Goal: Task Accomplishment & Management: Complete application form

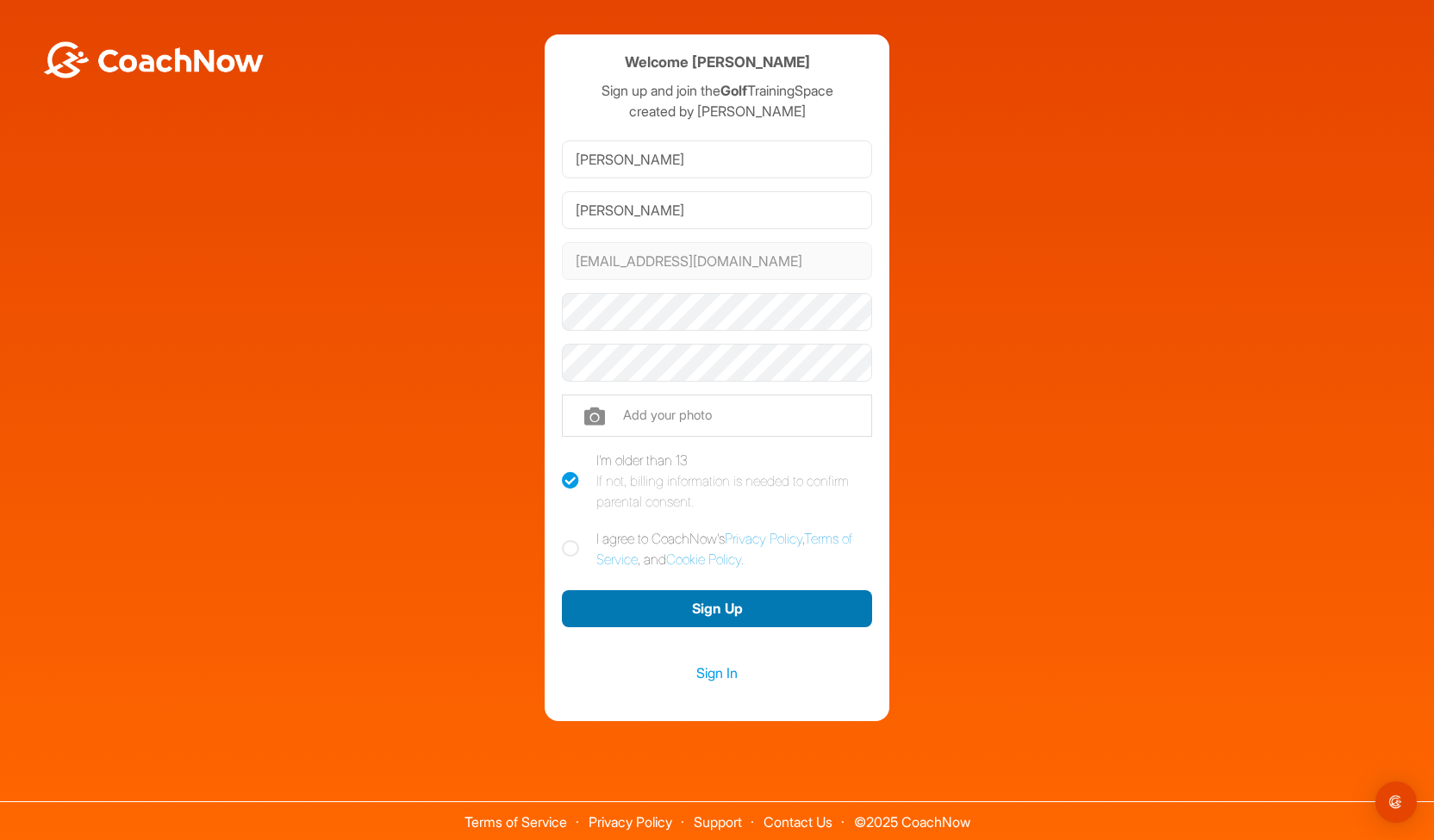
click at [726, 607] on button "Sign Up" at bounding box center [717, 608] width 310 height 37
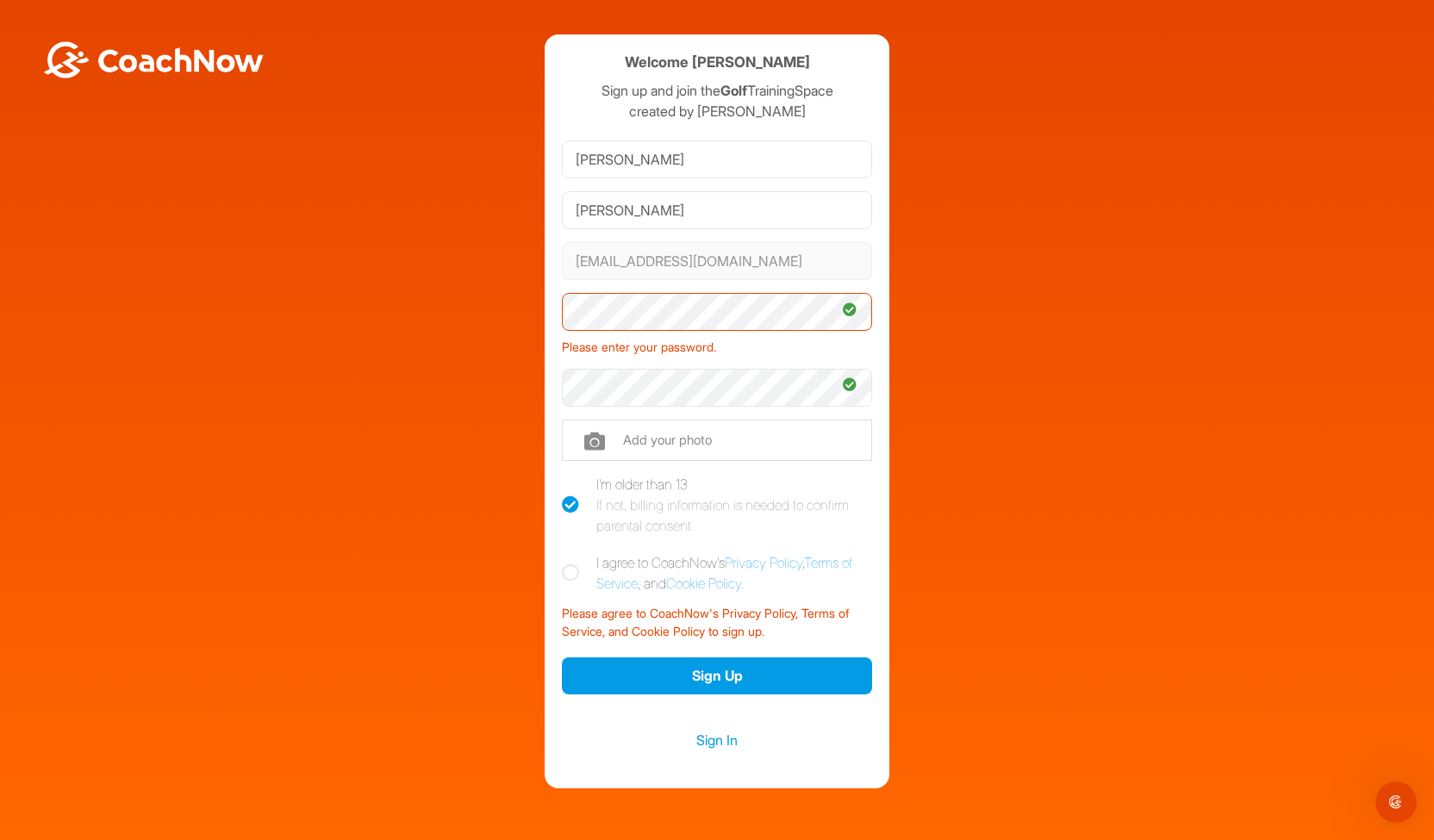
click at [565, 568] on icon at bounding box center [570, 573] width 17 height 17
click at [565, 564] on input "I agree to CoachNow's Privacy Policy , Terms of Service , and Cookie Policy ." at bounding box center [567, 557] width 11 height 11
checkbox input "true"
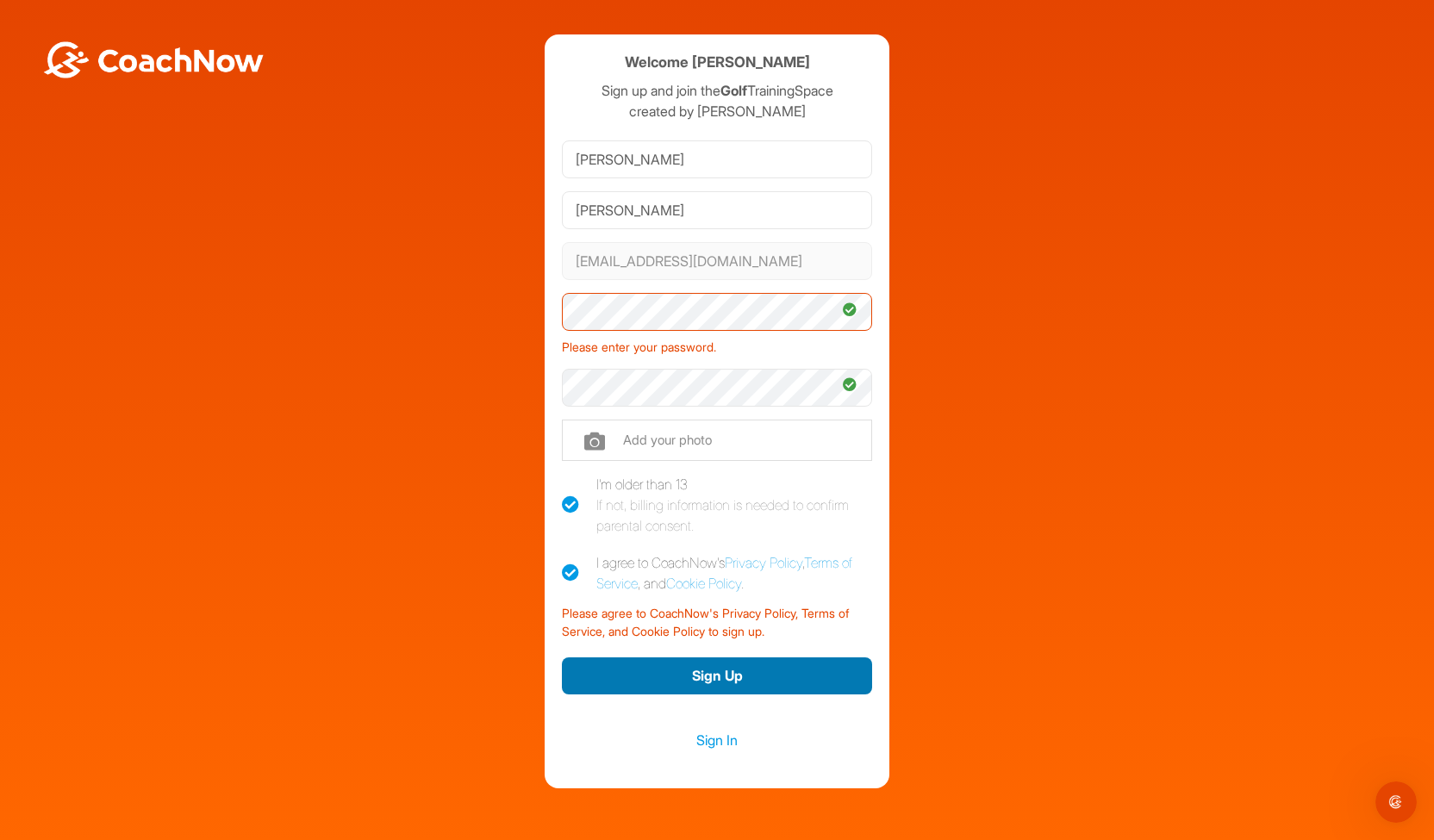
click at [664, 671] on button "Sign Up" at bounding box center [717, 676] width 310 height 37
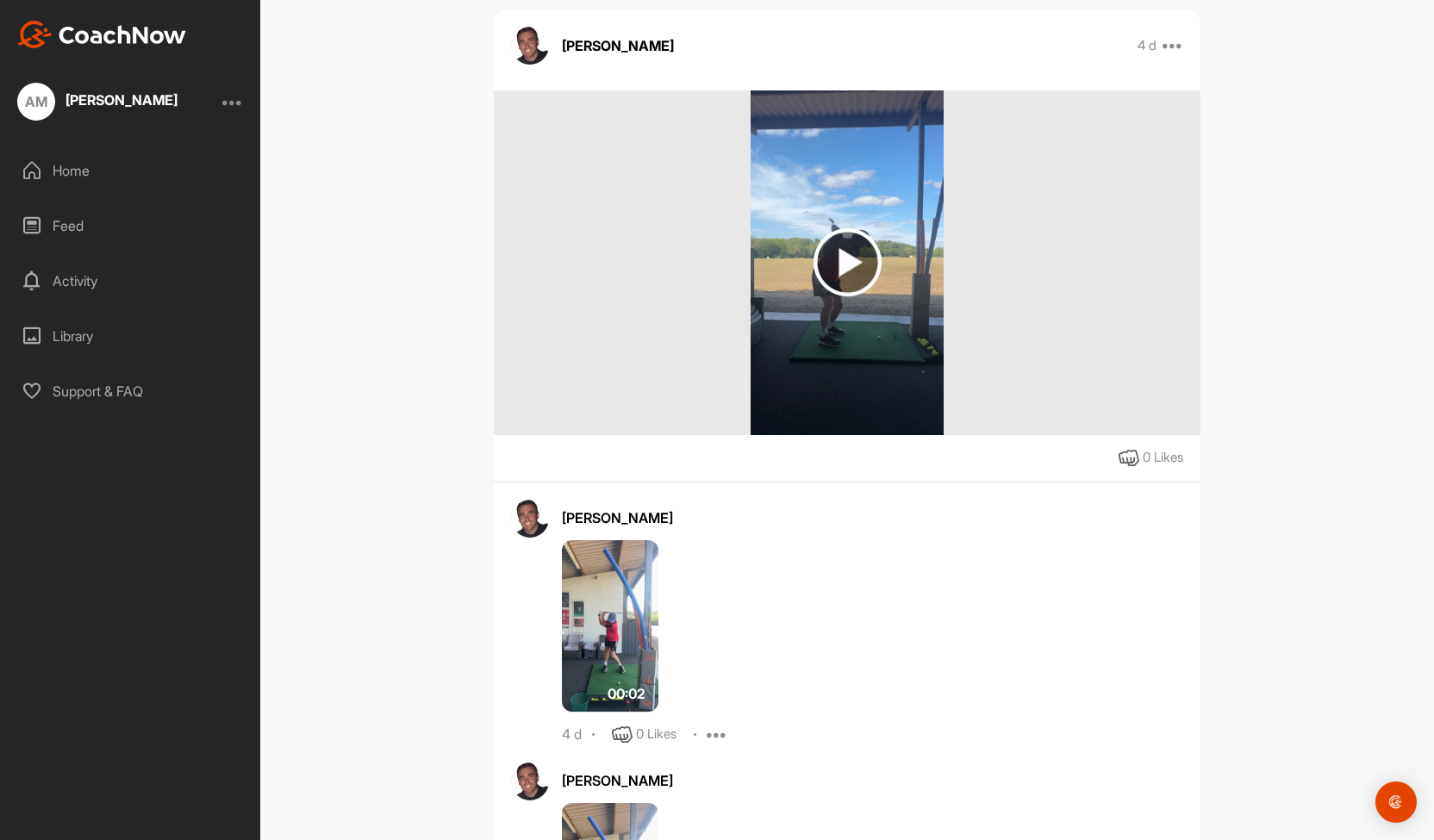
scroll to position [281, 0]
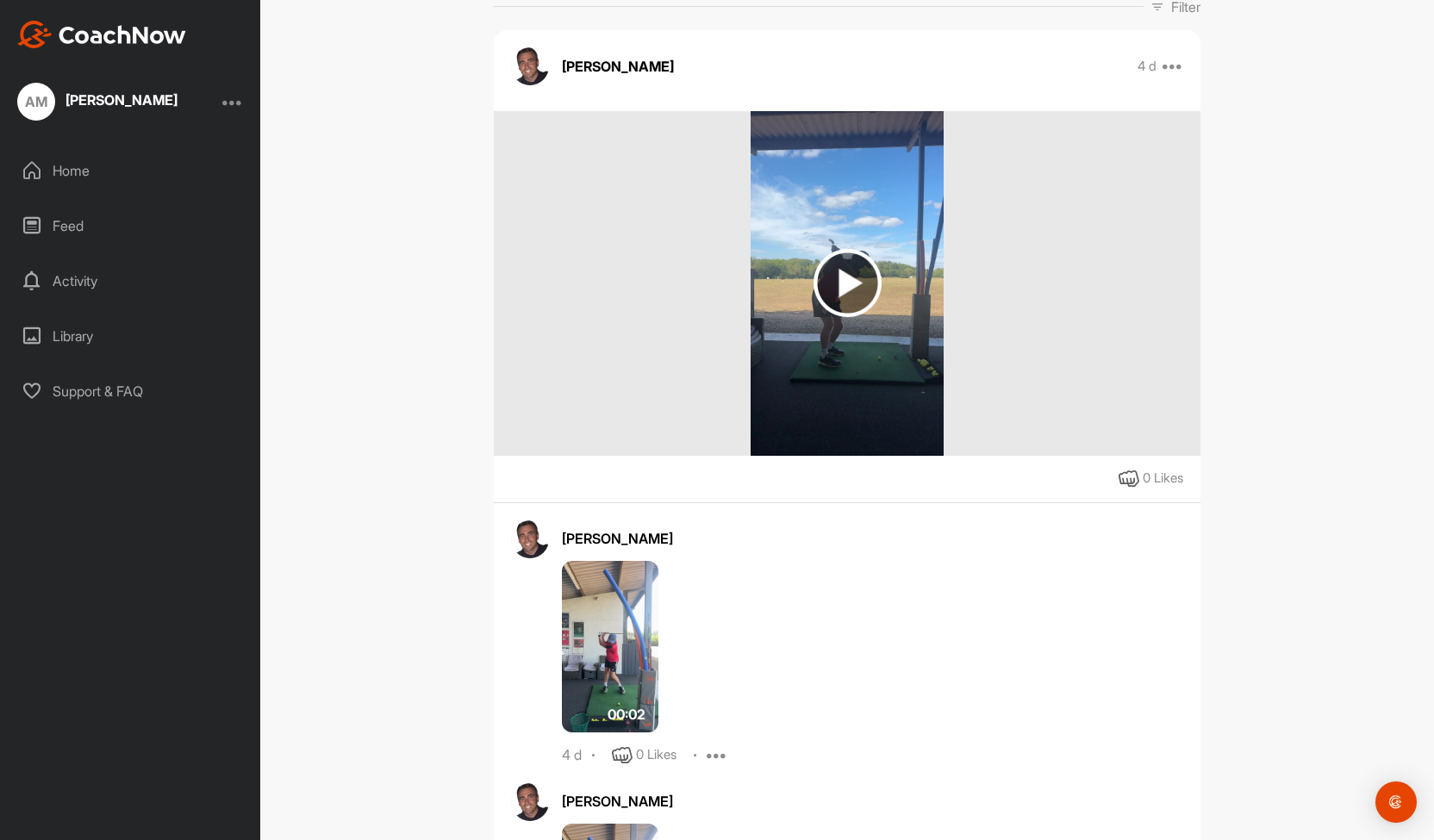
click at [832, 279] on img at bounding box center [847, 283] width 68 height 68
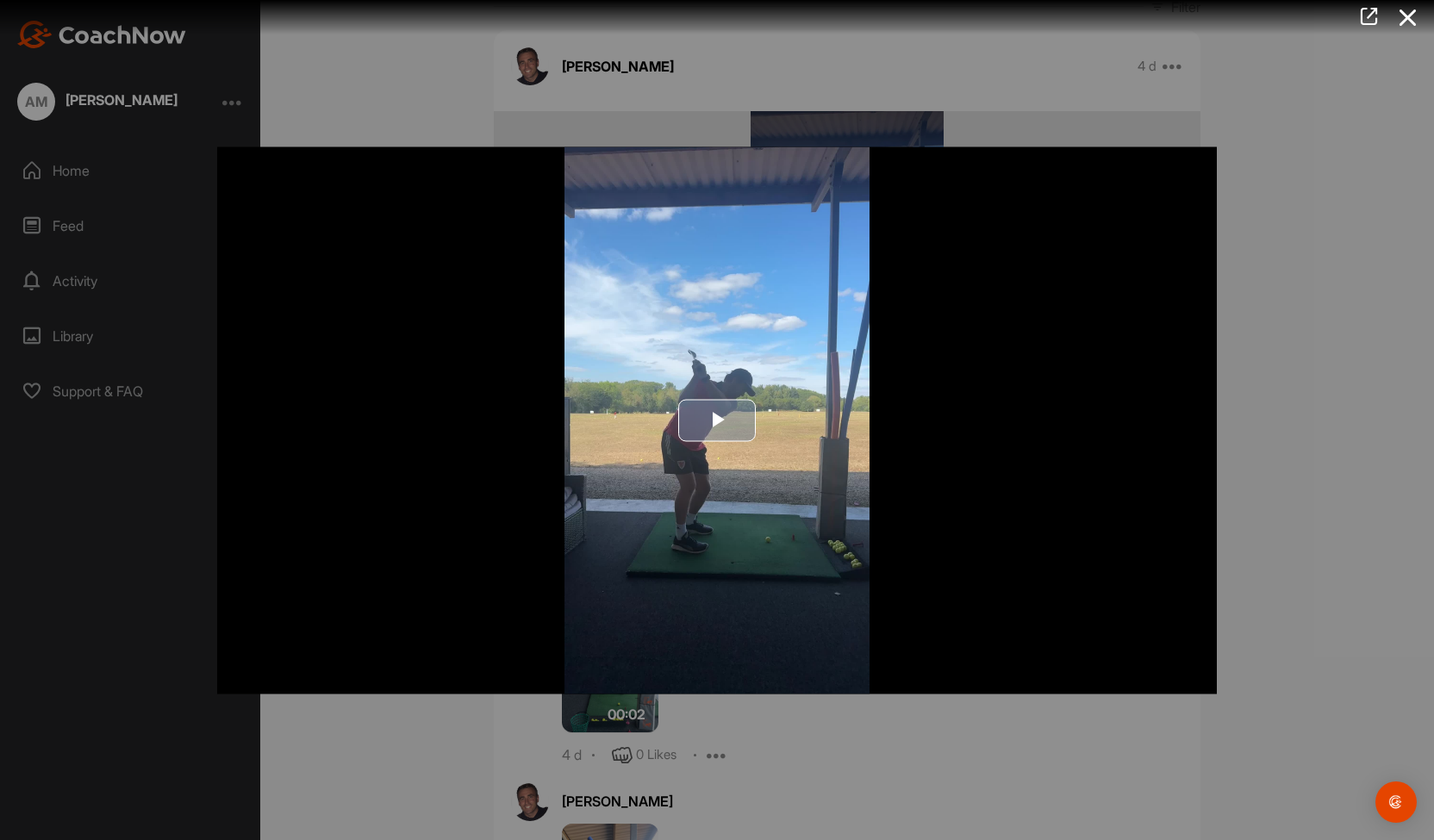
click at [717, 421] on span "Video Player" at bounding box center [717, 421] width 0 height 0
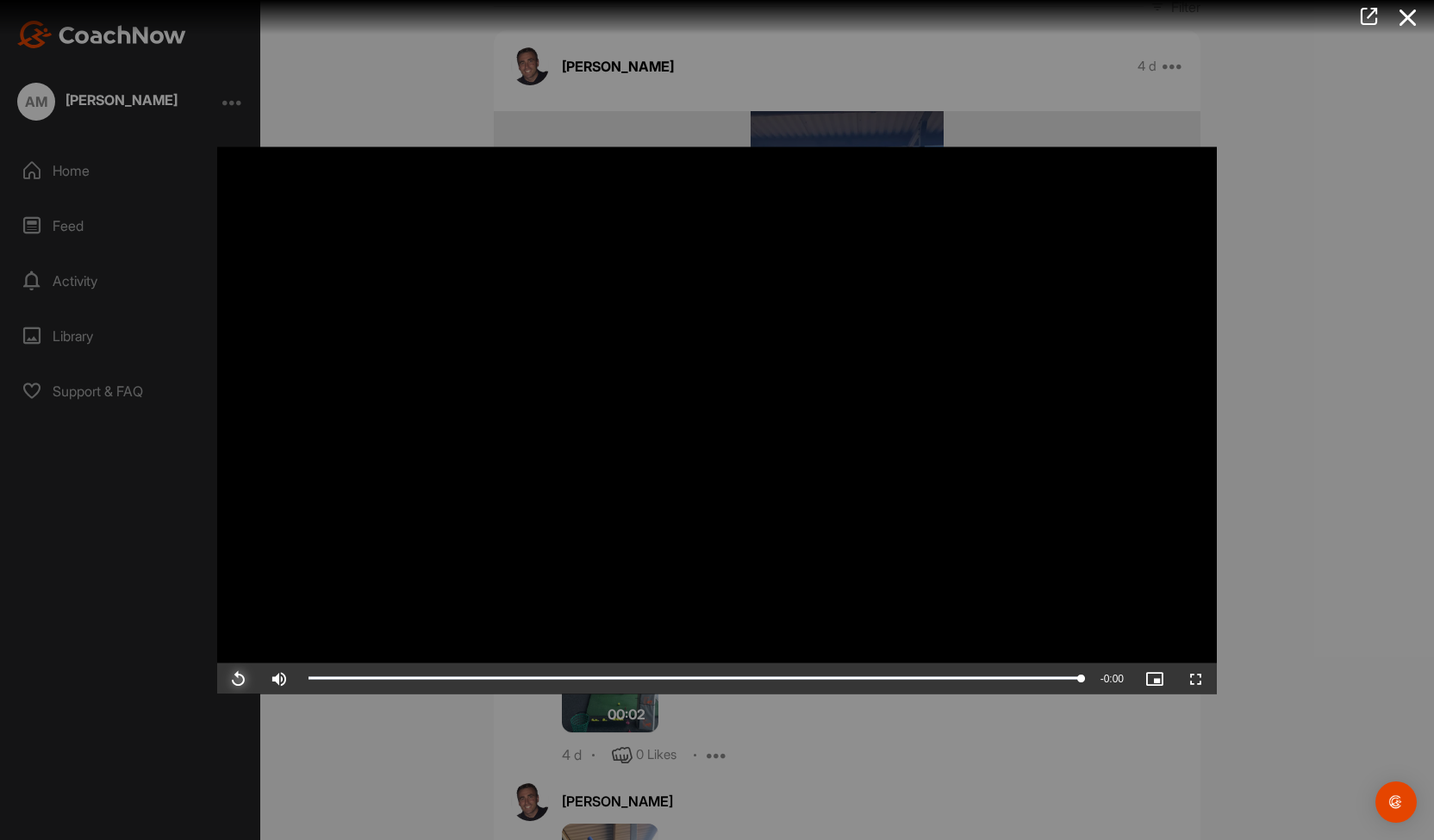
click at [232, 678] on span "Video Player" at bounding box center [238, 678] width 41 height 0
click at [1411, 20] on icon at bounding box center [1408, 18] width 39 height 32
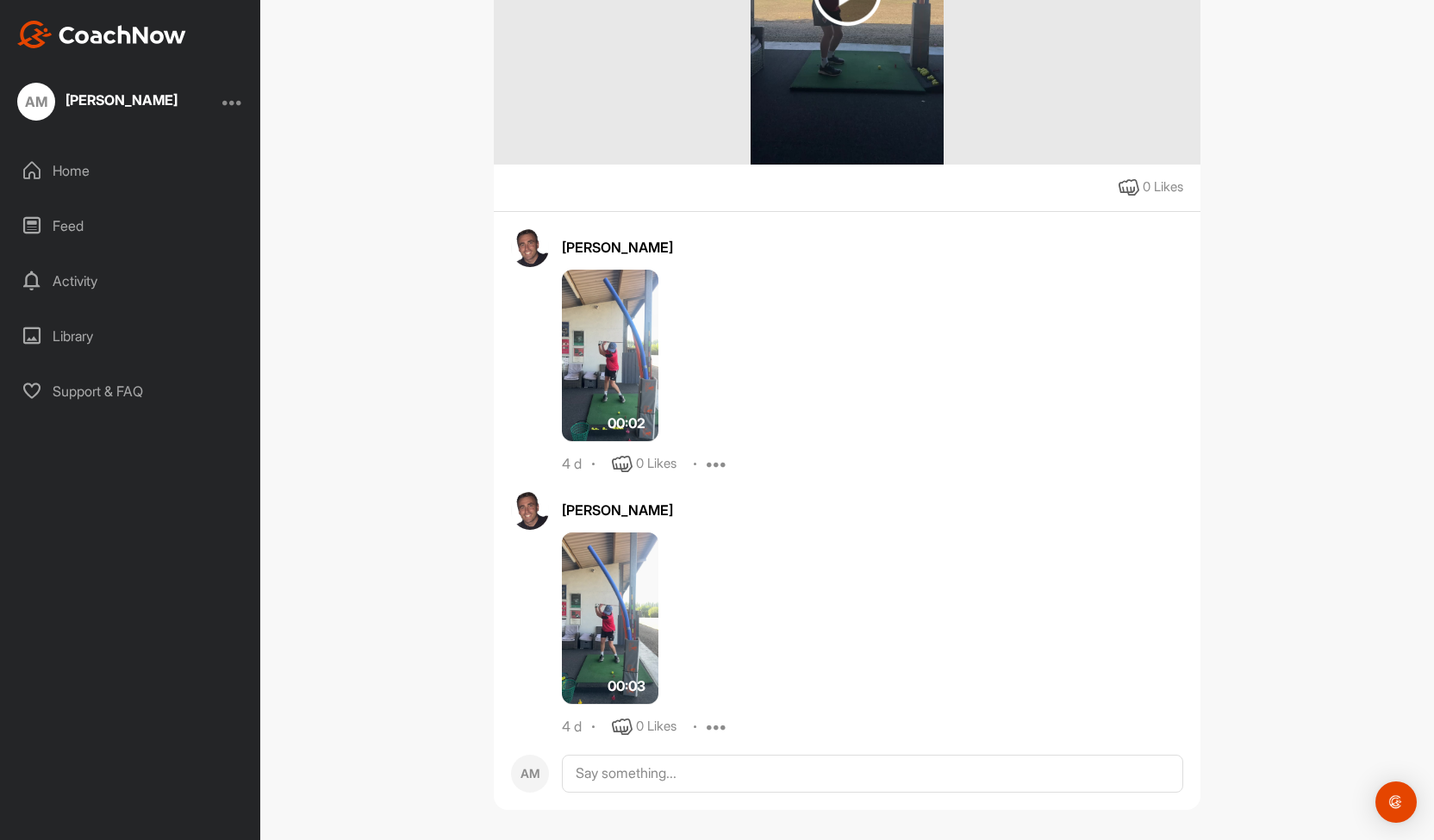
click at [838, 551] on div "00:03" at bounding box center [755, 618] width 386 height 172
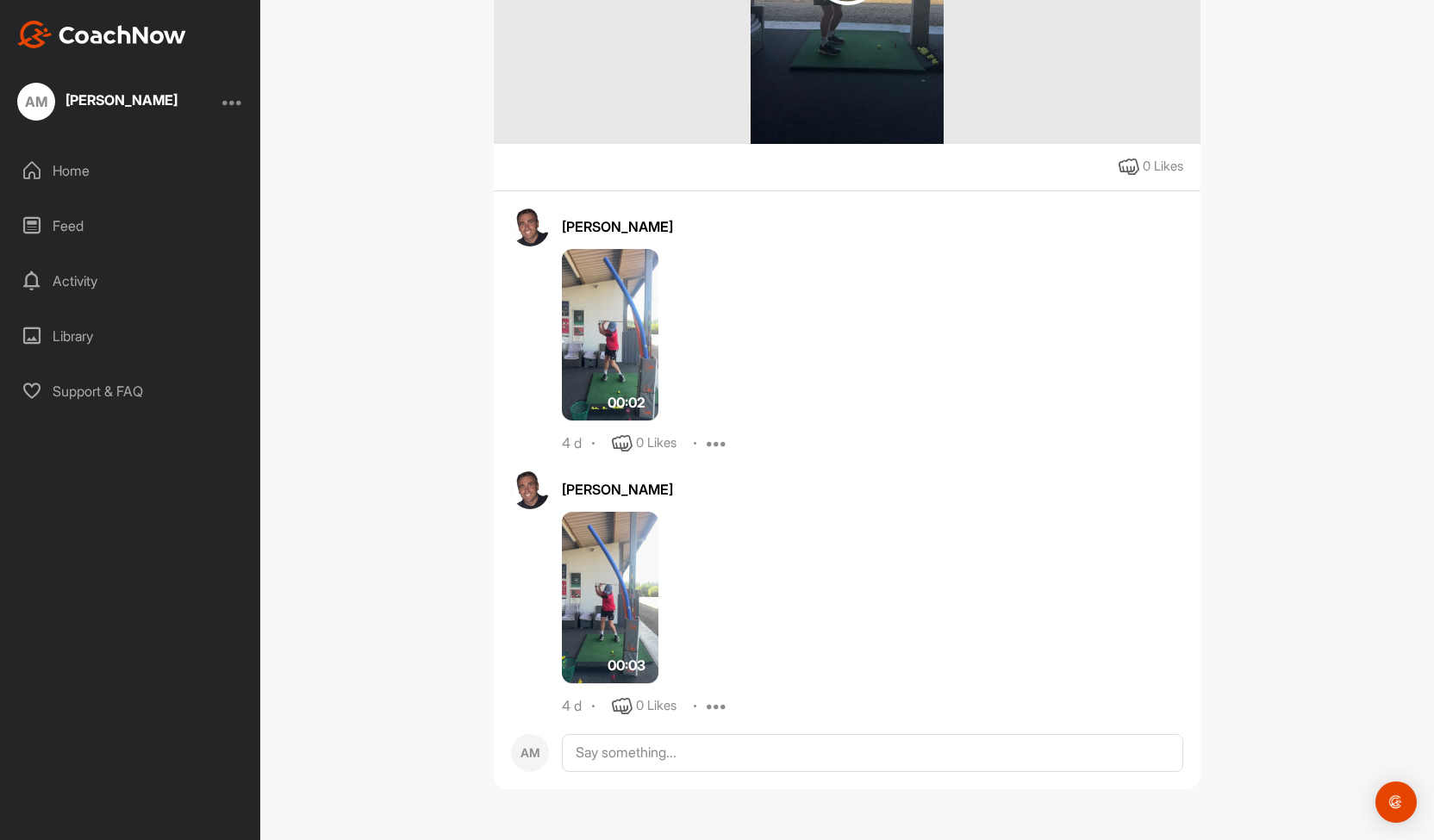
click at [573, 363] on img at bounding box center [610, 335] width 97 height 172
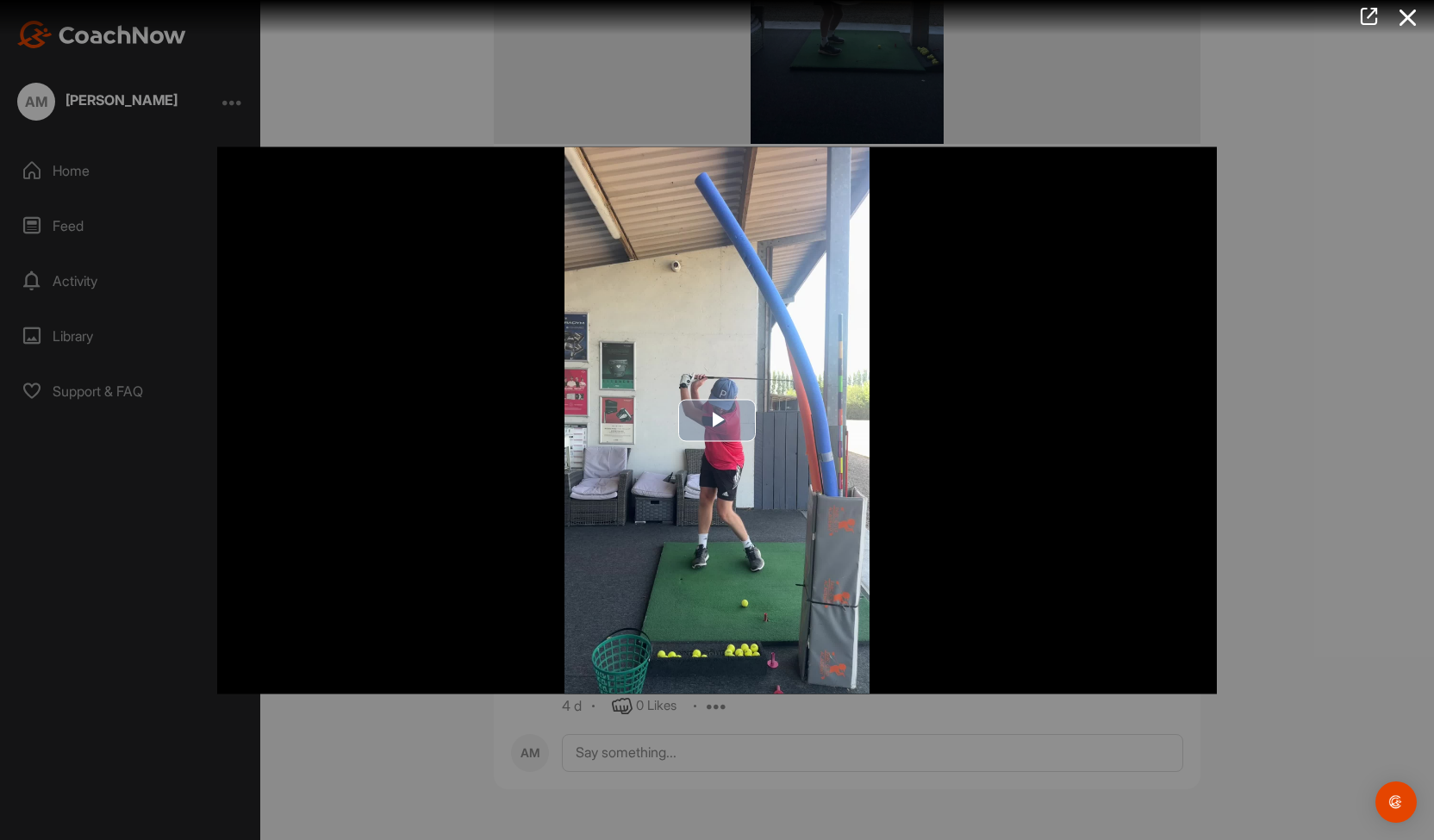
click at [717, 421] on span "Video Player" at bounding box center [717, 421] width 0 height 0
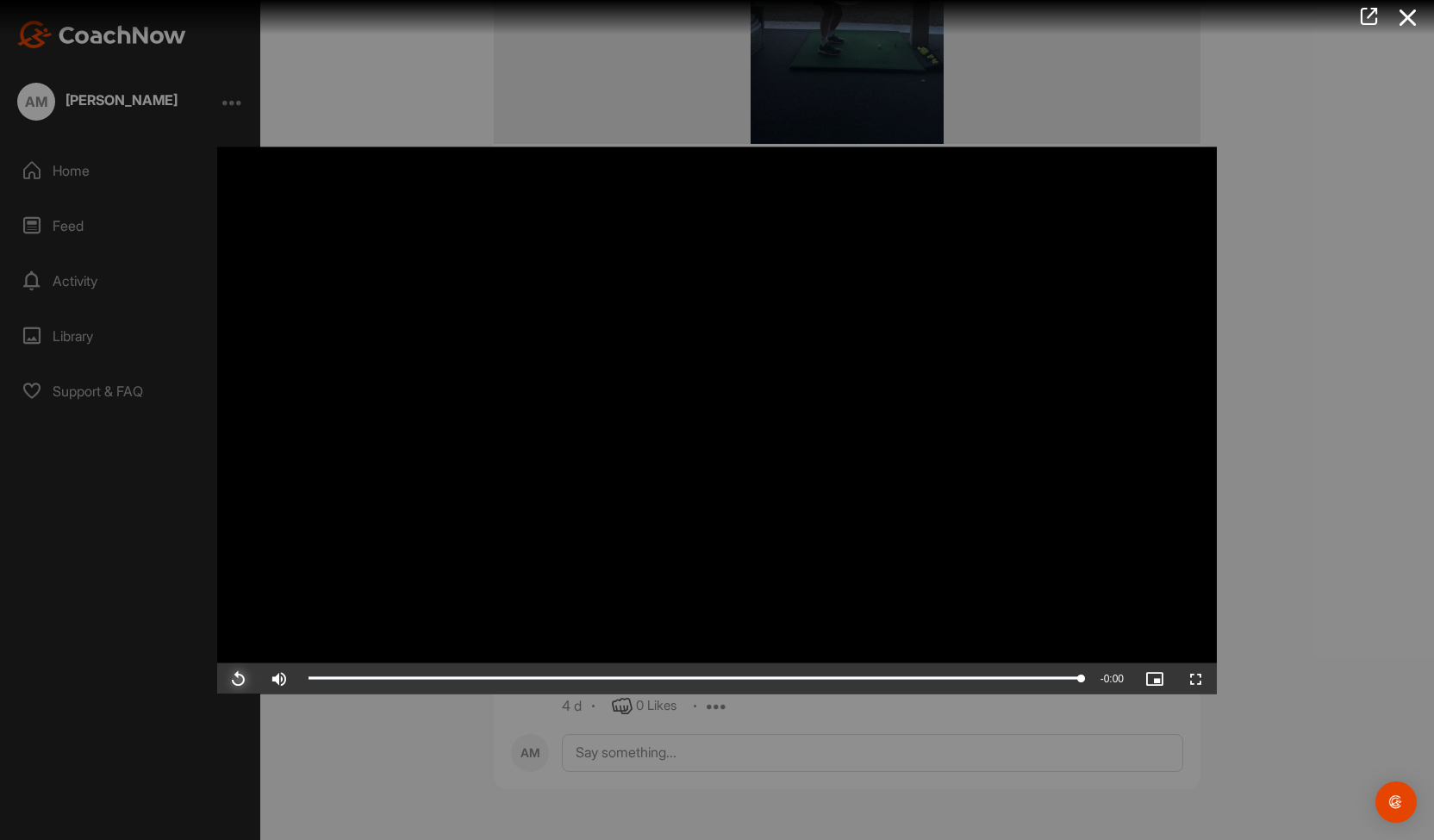
click at [234, 678] on span "Video Player" at bounding box center [238, 678] width 41 height 0
click at [1408, 18] on icon at bounding box center [1408, 18] width 39 height 32
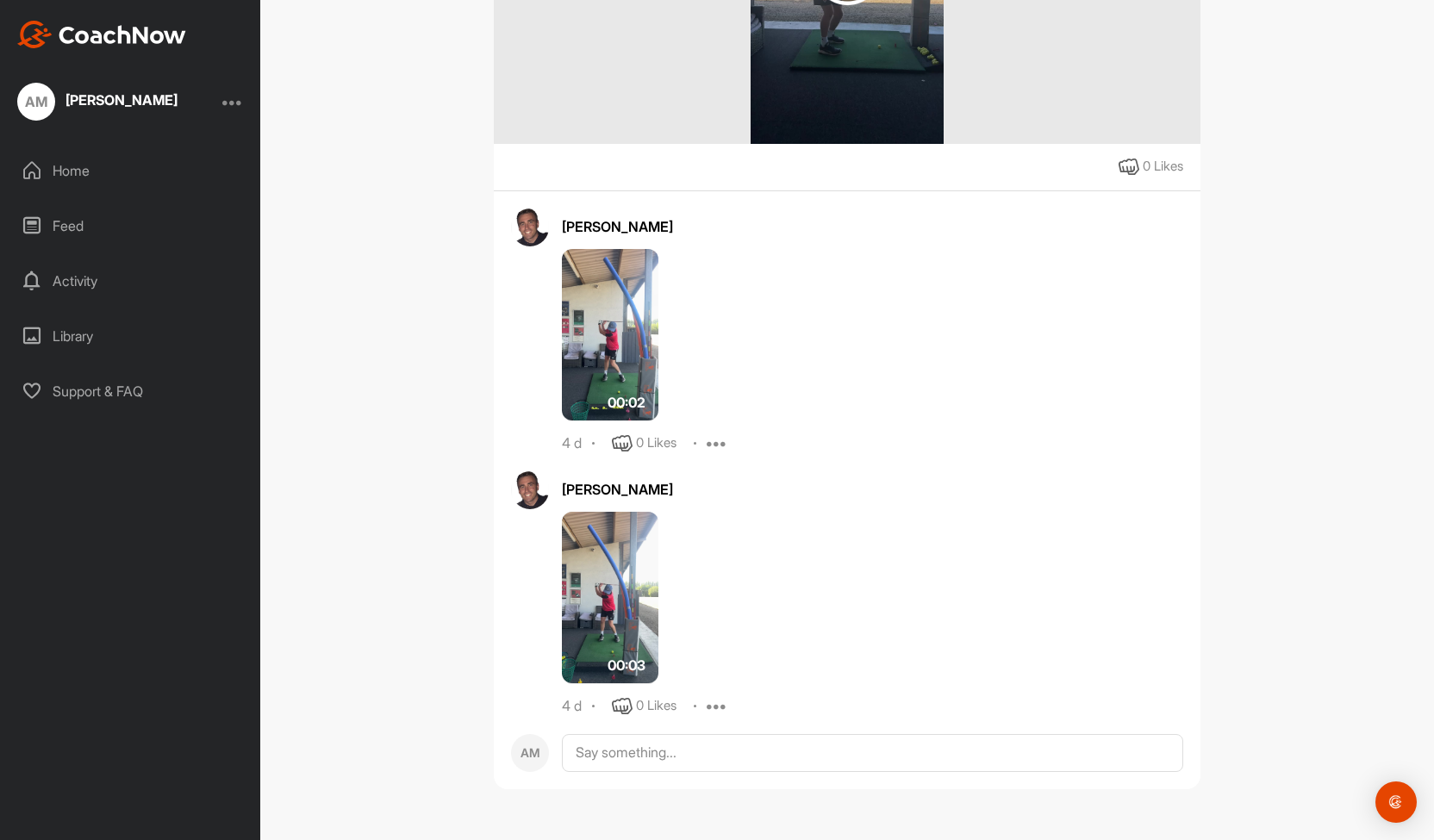
click at [610, 609] on img at bounding box center [610, 598] width 97 height 172
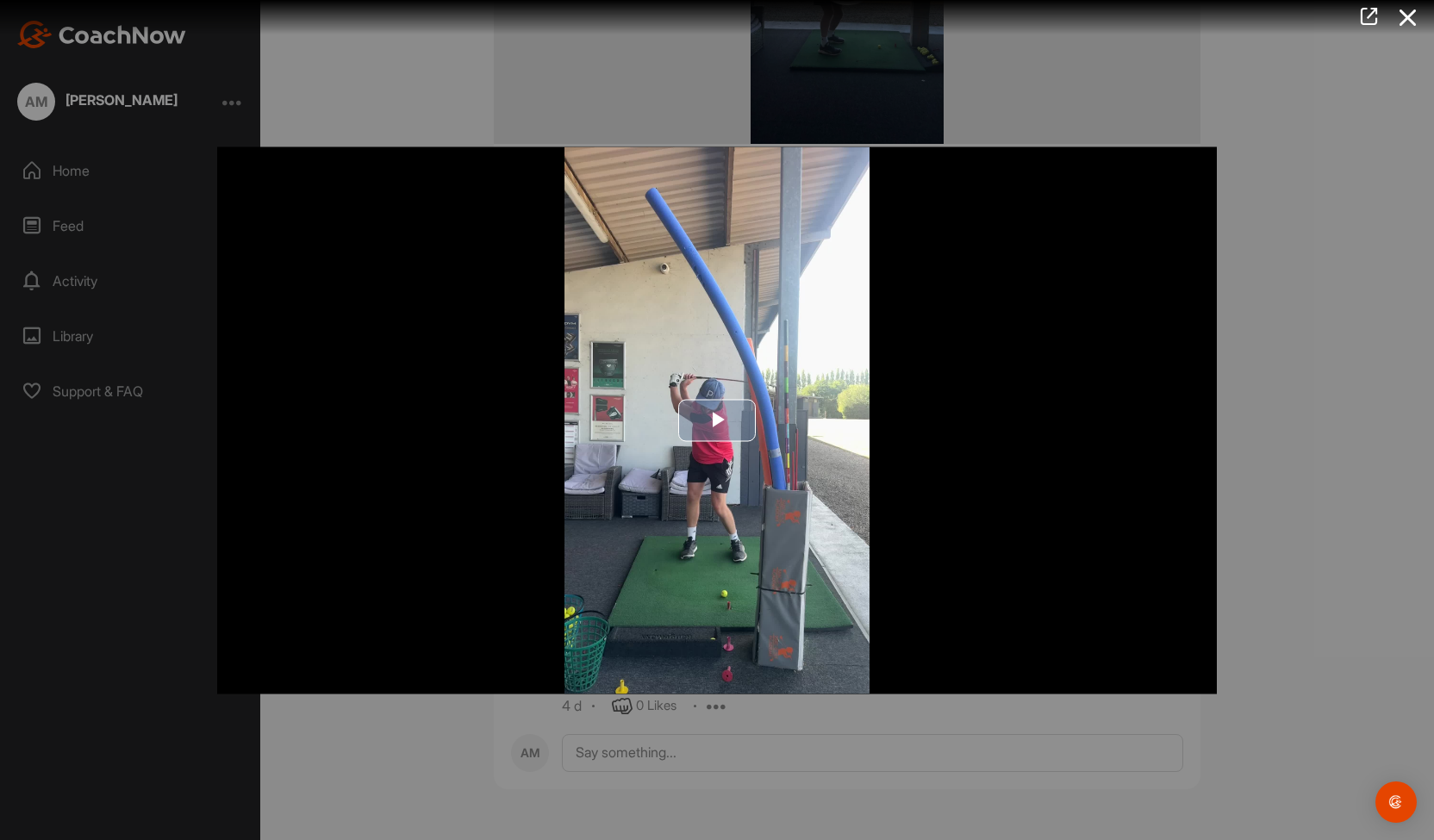
click at [764, 434] on img "Video Player" at bounding box center [717, 420] width 1000 height 547
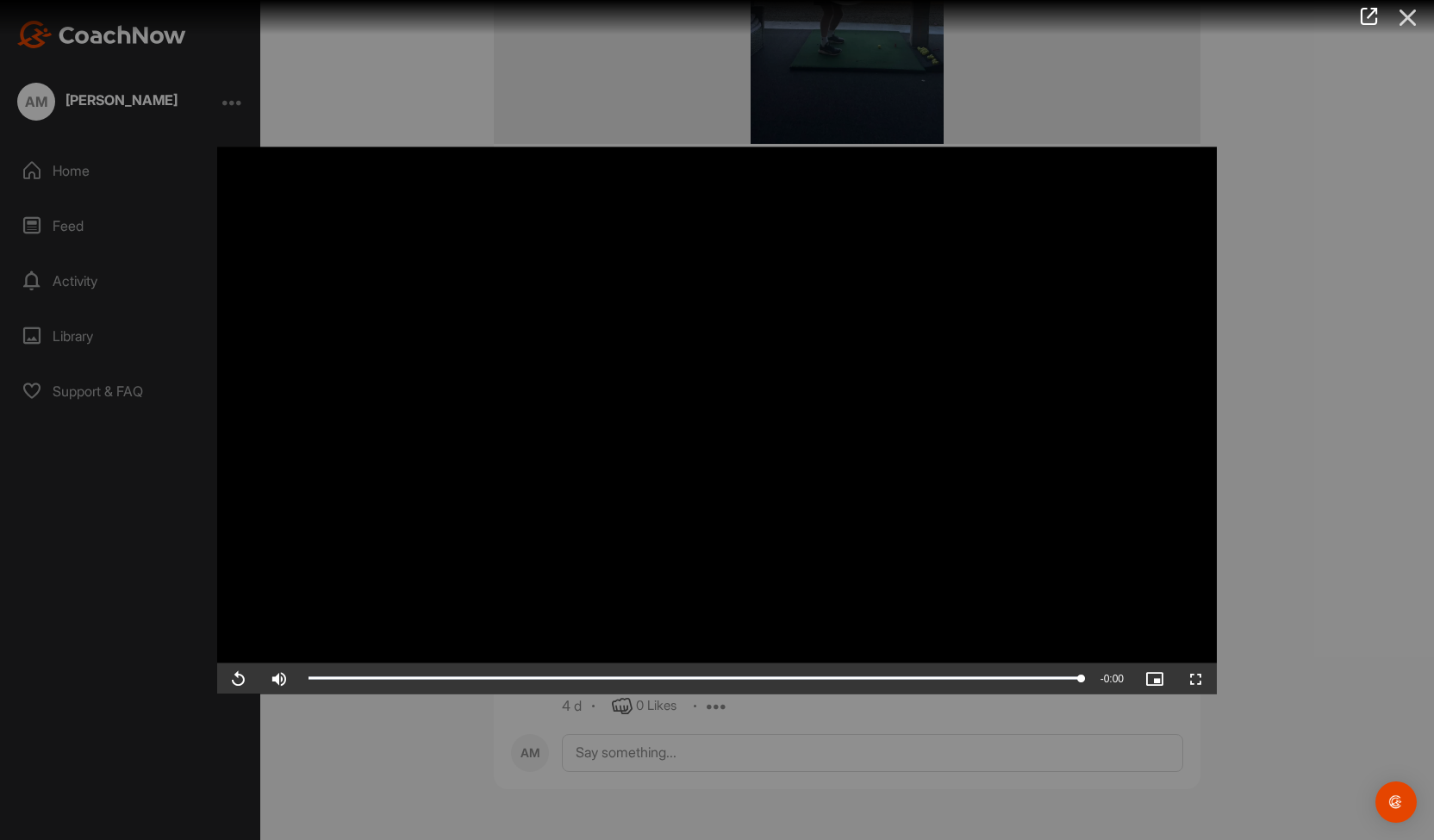
click at [1411, 15] on icon at bounding box center [1408, 18] width 39 height 32
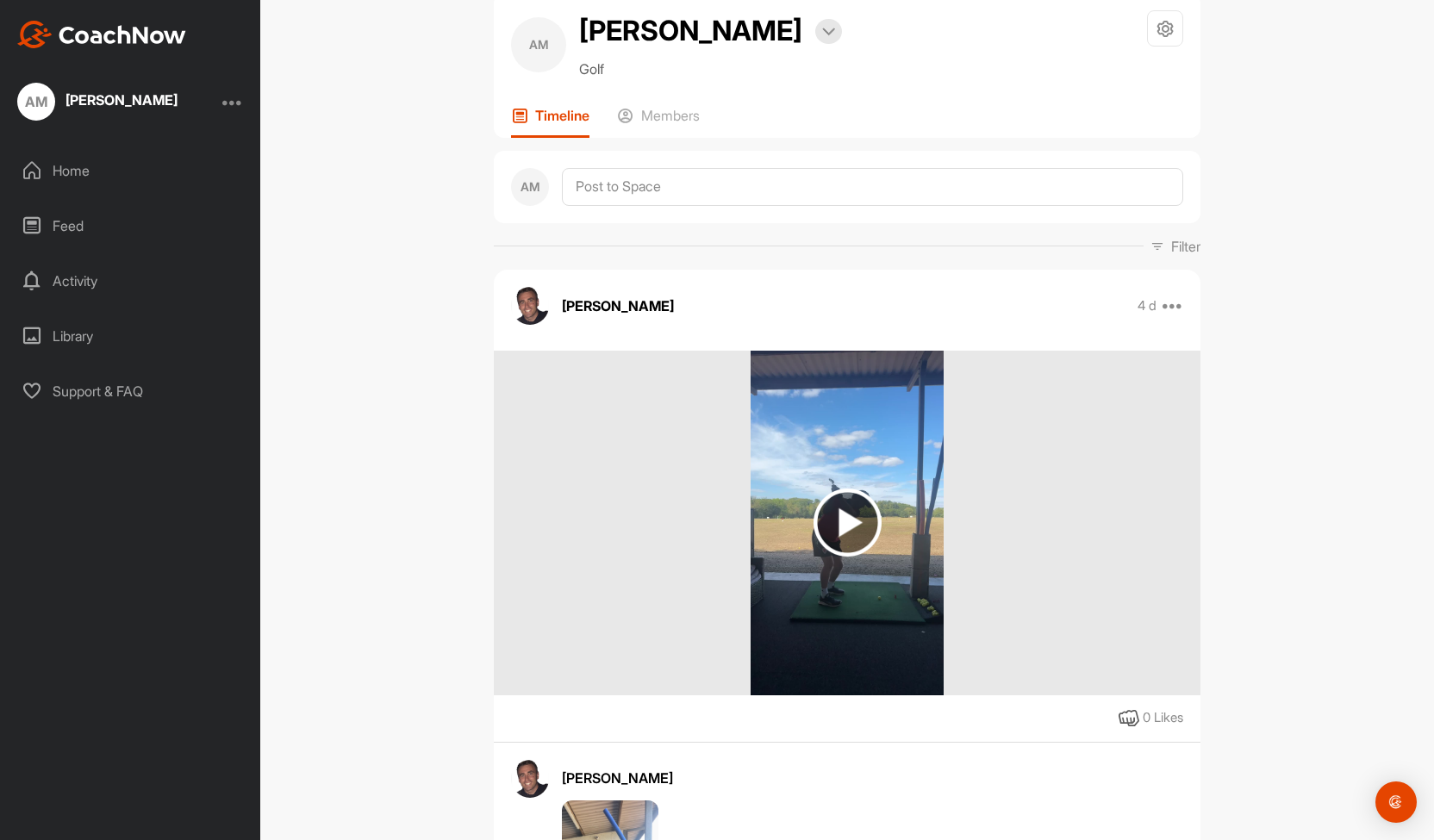
scroll to position [0, 0]
